Goal: Book appointment/travel/reservation

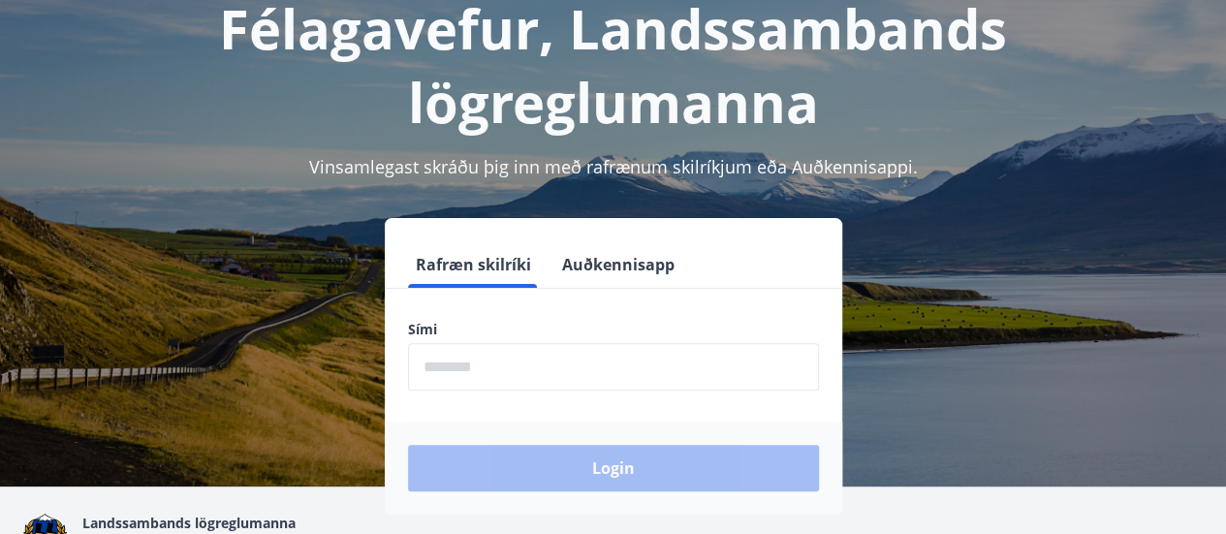
scroll to position [237, 0]
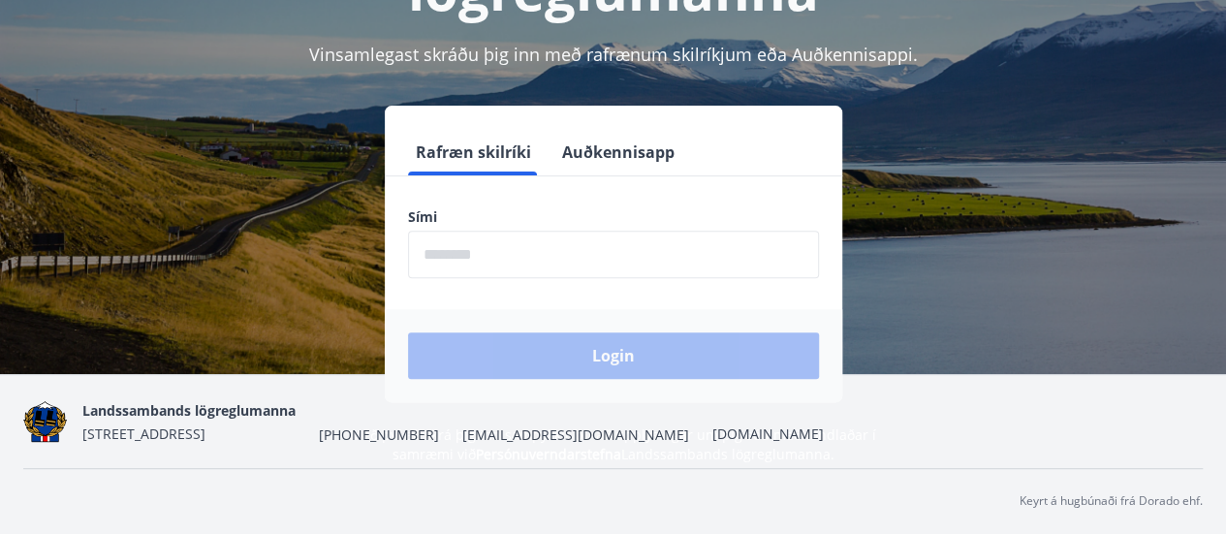
click at [535, 261] on input "phone" at bounding box center [613, 254] width 411 height 47
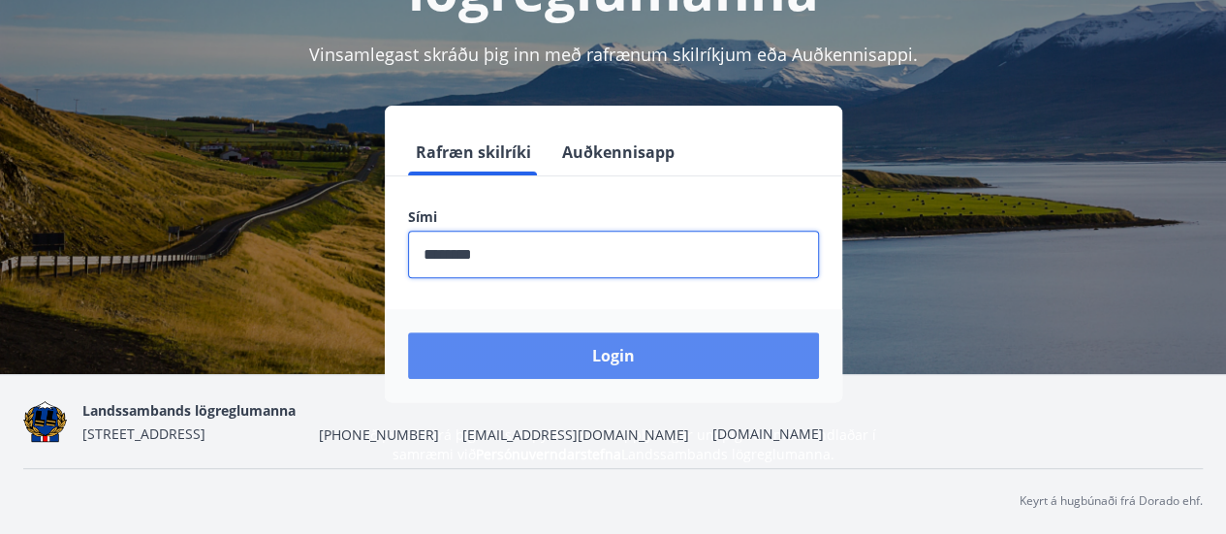
type input "********"
click at [616, 364] on button "Login" at bounding box center [613, 355] width 411 height 47
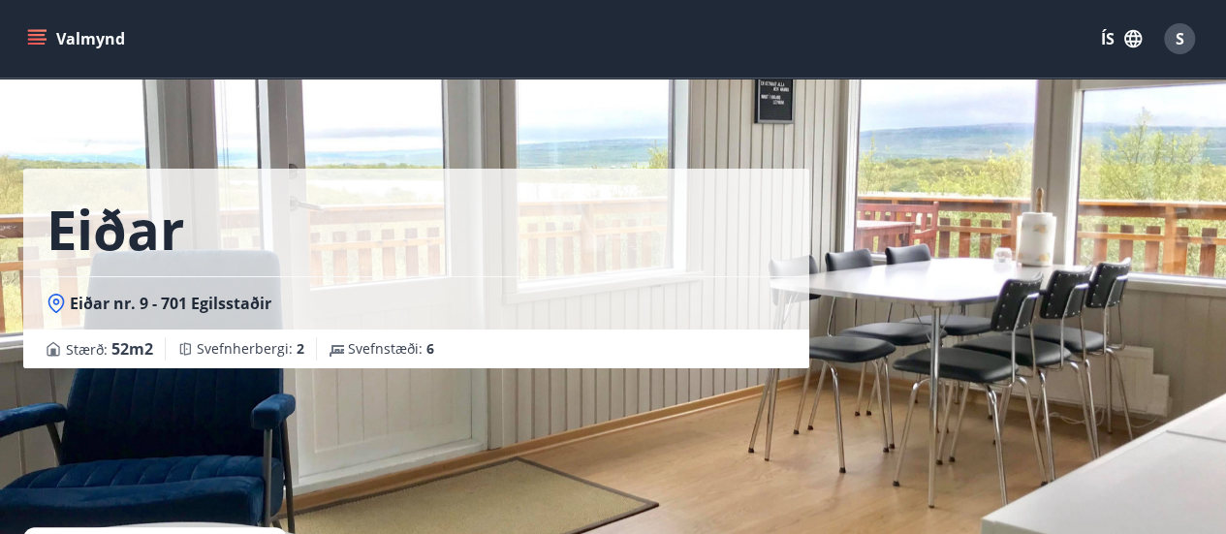
click at [848, 489] on div "Eiðar Eiðar nr. 9 - 701 Egilsstaðir Stærð : 52 m2 [GEOGRAPHIC_DATA] : 2 Svefnst…" at bounding box center [613, 291] width 1180 height 582
click at [1107, 40] on button "ÍS" at bounding box center [1121, 38] width 62 height 35
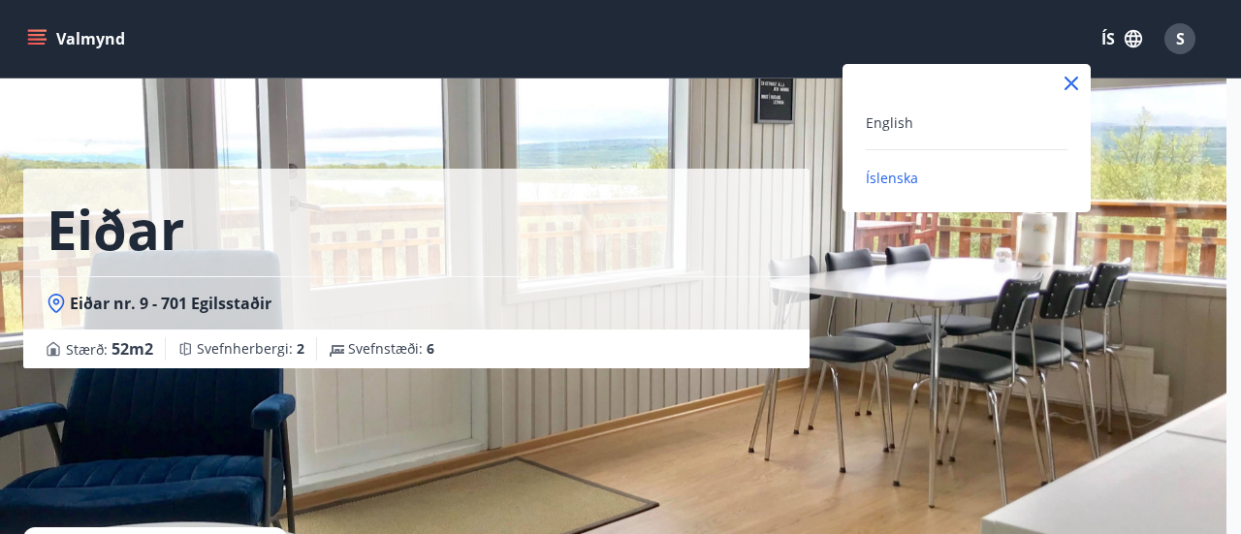
click at [778, 475] on div at bounding box center [620, 267] width 1241 height 534
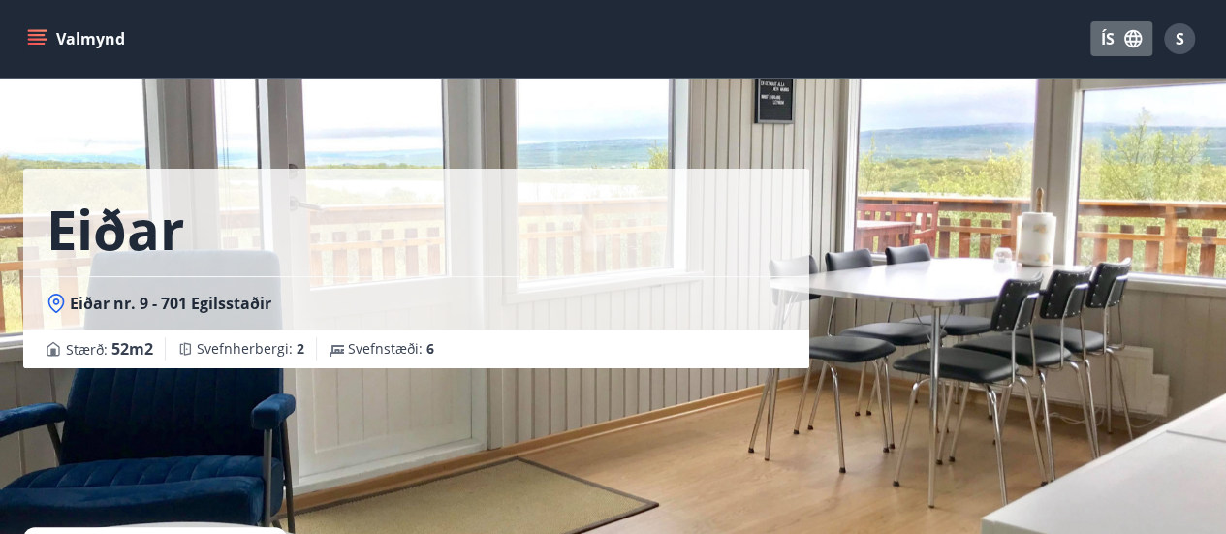
click at [1134, 39] on icon "button" at bounding box center [1132, 38] width 21 height 21
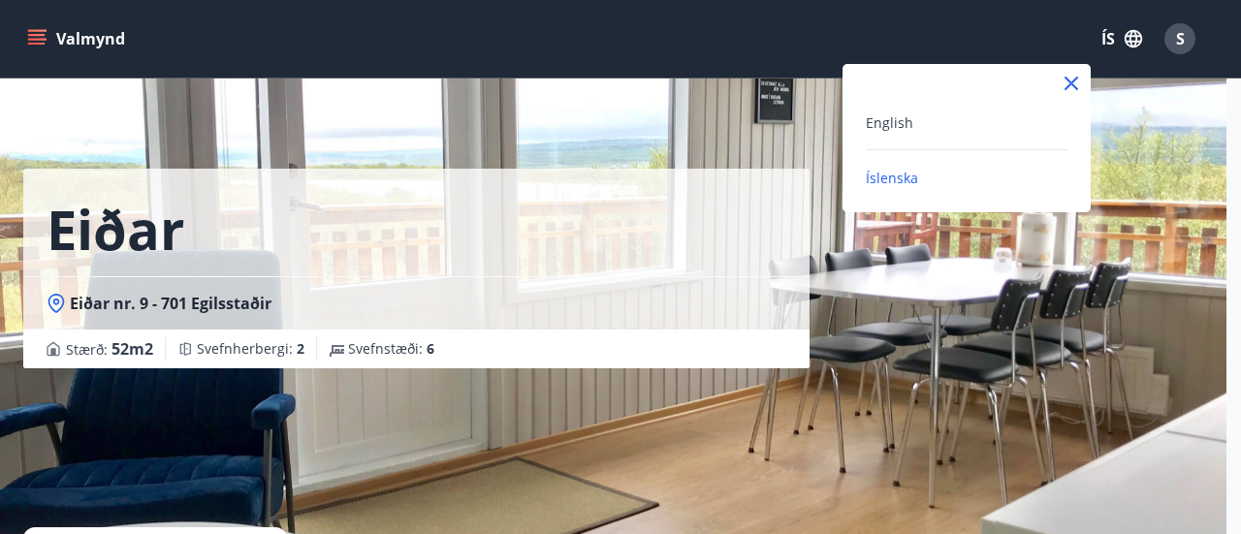
click at [921, 442] on div at bounding box center [620, 267] width 1241 height 534
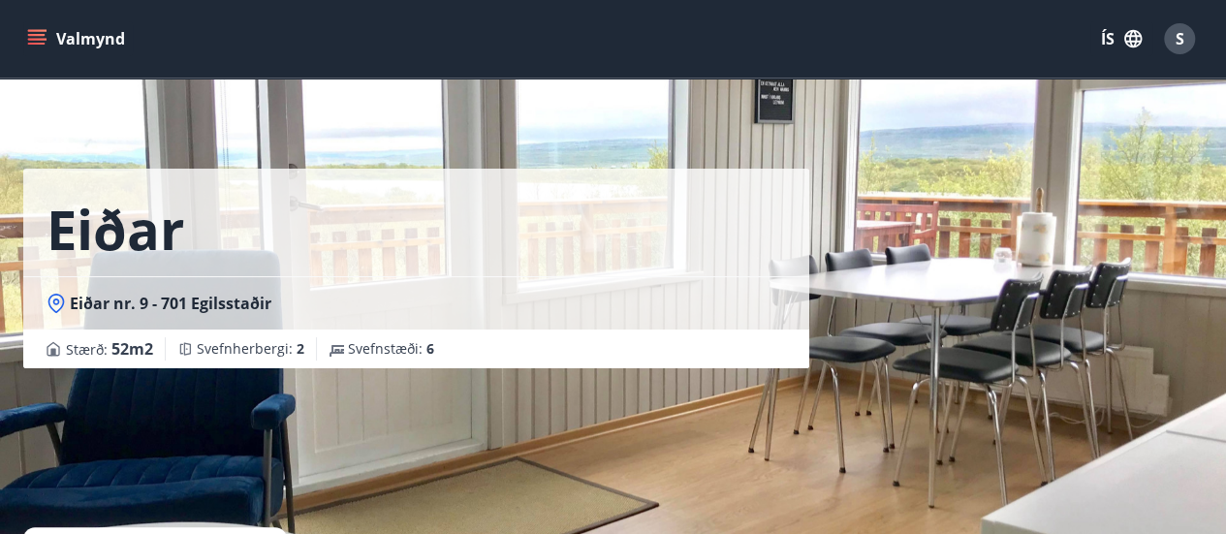
click at [1186, 43] on div "S" at bounding box center [1179, 38] width 31 height 31
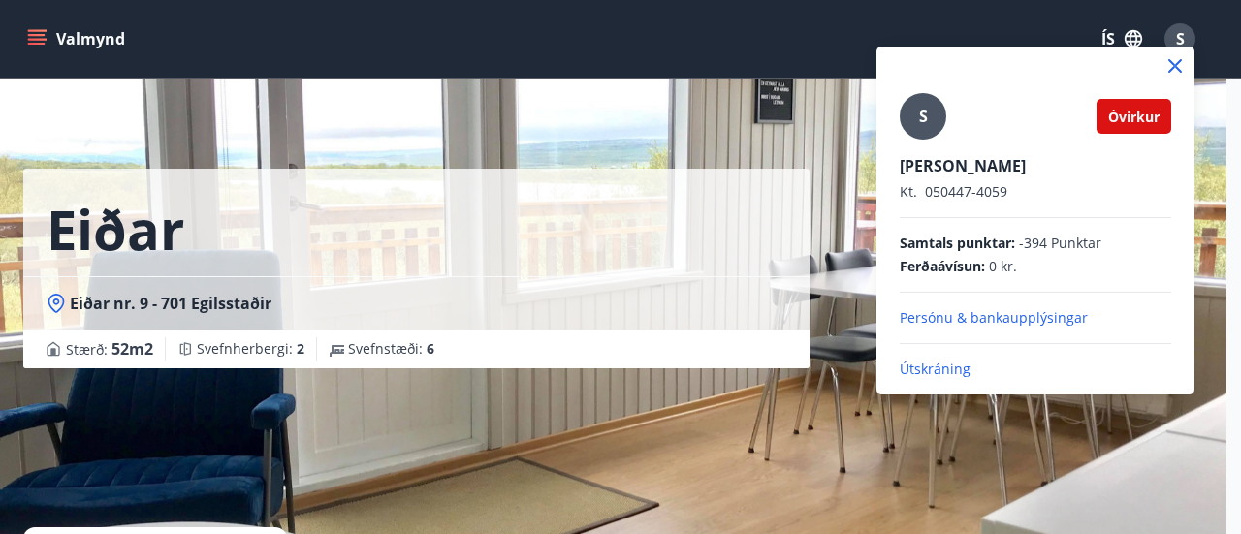
click at [803, 128] on div at bounding box center [620, 267] width 1241 height 534
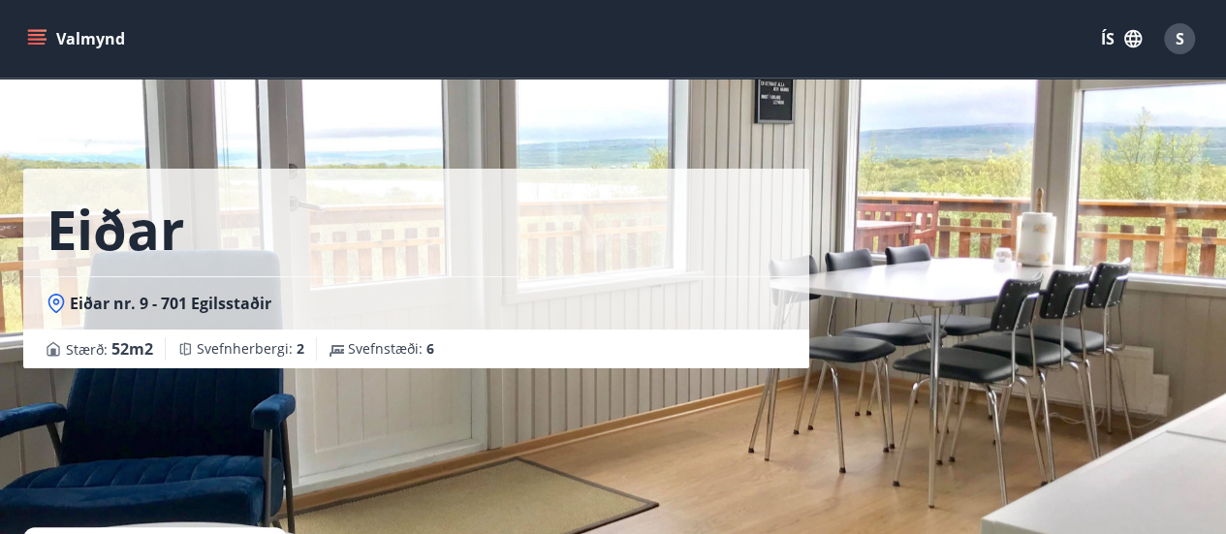
click at [812, 457] on div "Eiðar Eiðar nr. 9 - 701 Egilsstaðir Stærð : 52 m2 [GEOGRAPHIC_DATA] : 2 Svefnst…" at bounding box center [613, 291] width 1180 height 582
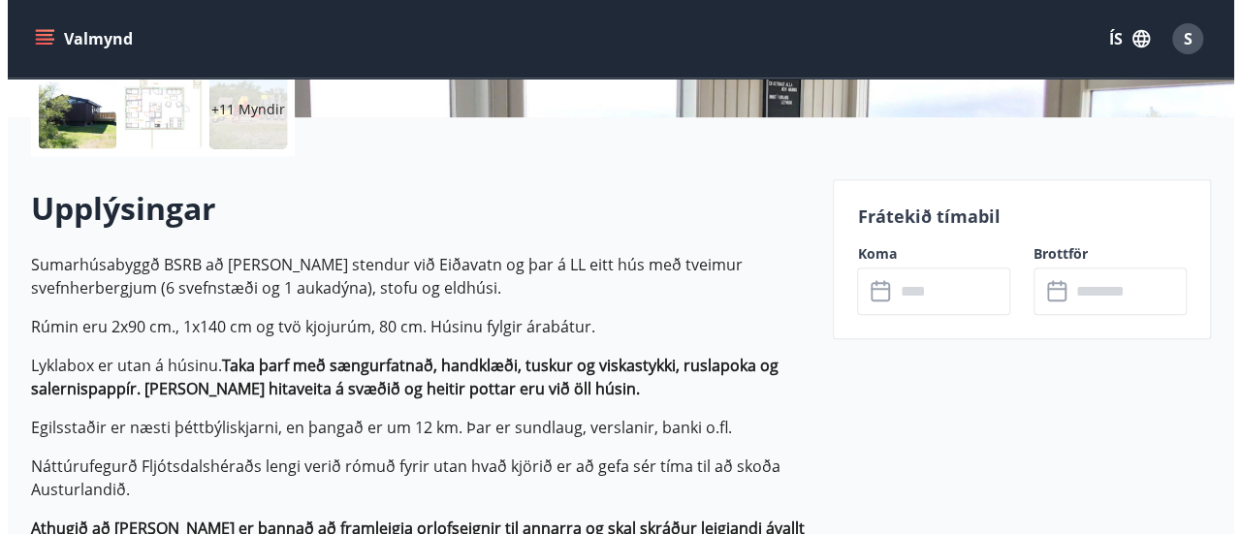
scroll to position [467, 0]
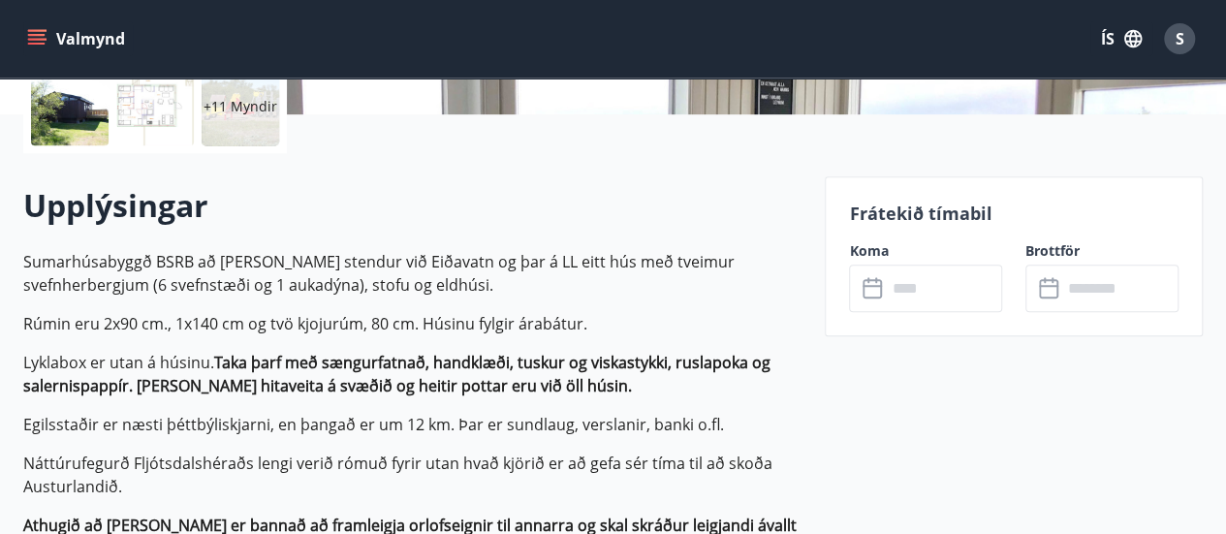
click at [889, 293] on input "text" at bounding box center [944, 288] width 116 height 47
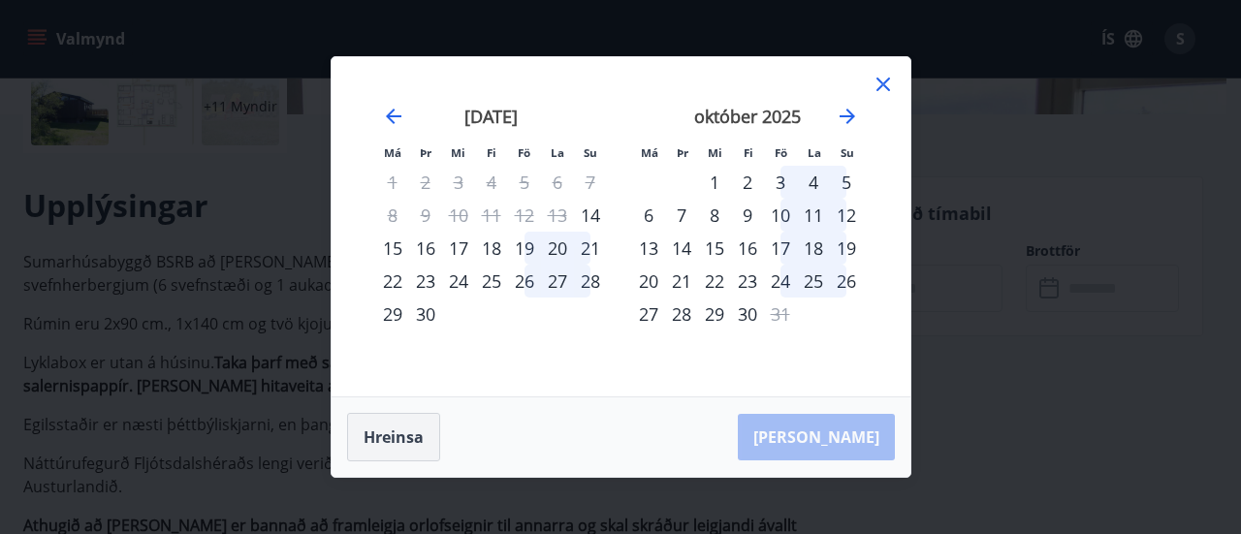
click at [405, 444] on button "Hreinsa" at bounding box center [393, 437] width 93 height 48
